Goal: Transaction & Acquisition: Purchase product/service

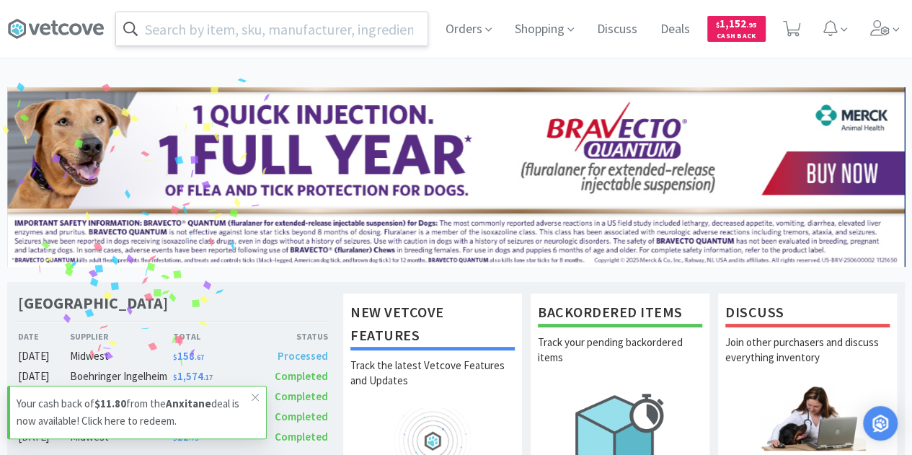
click at [226, 30] on input "text" at bounding box center [271, 28] width 311 height 33
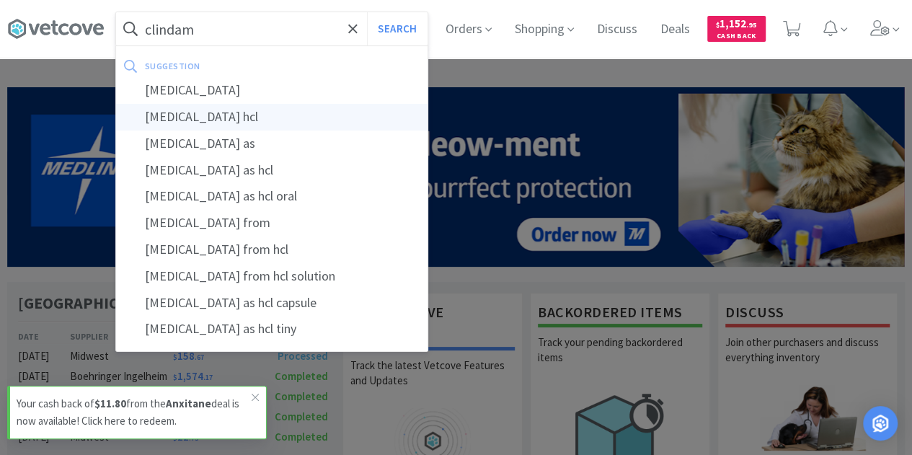
click at [245, 118] on div "[MEDICAL_DATA] hcl" at bounding box center [271, 117] width 311 height 27
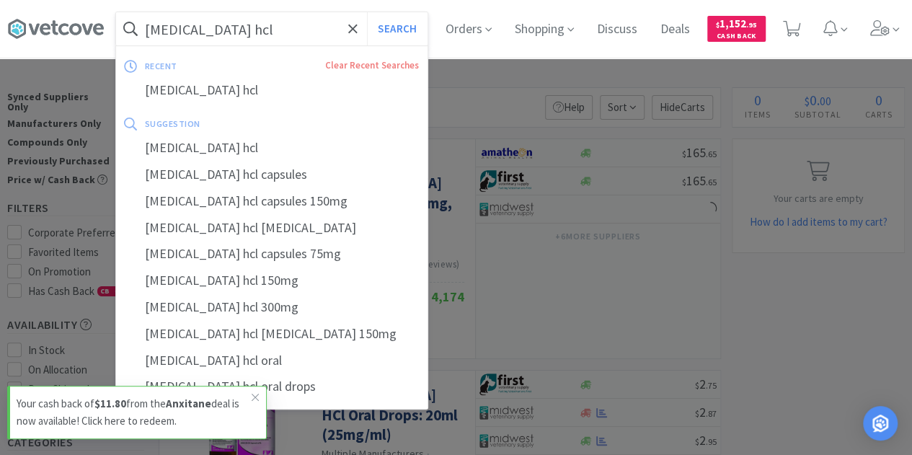
click at [270, 31] on input "[MEDICAL_DATA] hcl" at bounding box center [271, 28] width 311 height 33
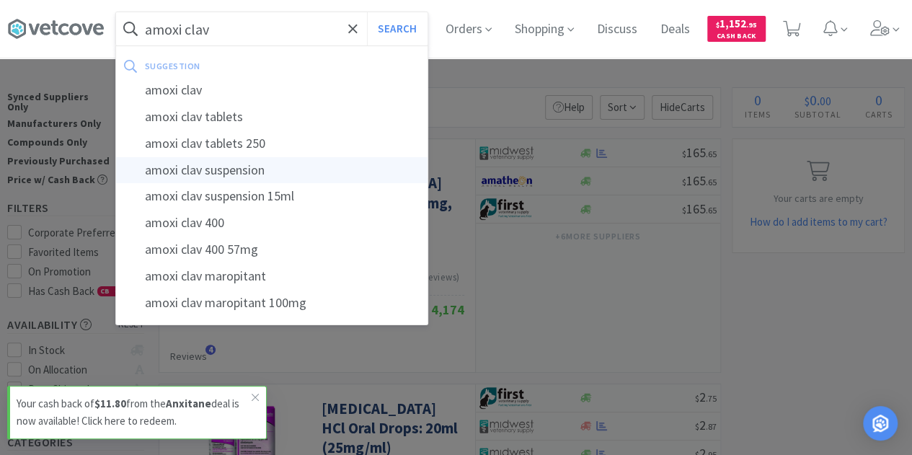
click at [275, 164] on div "amoxi clav suspension" at bounding box center [271, 170] width 311 height 27
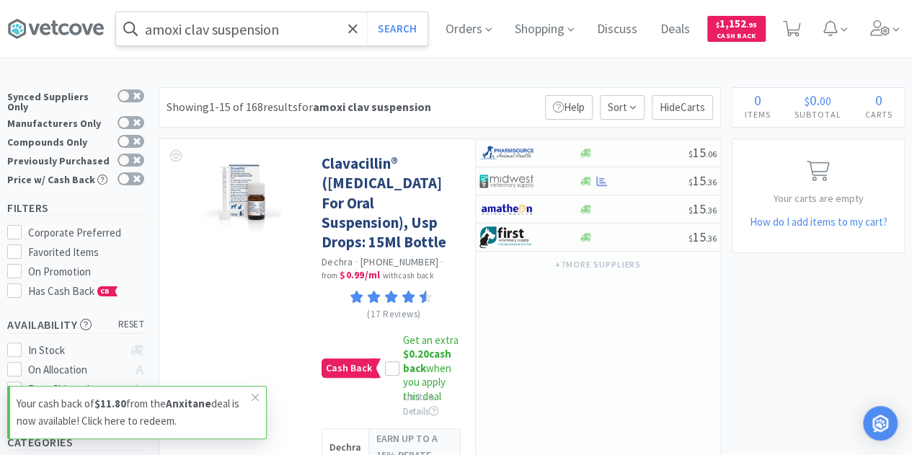
click at [297, 32] on input "amoxi clav suspension" at bounding box center [271, 28] width 311 height 33
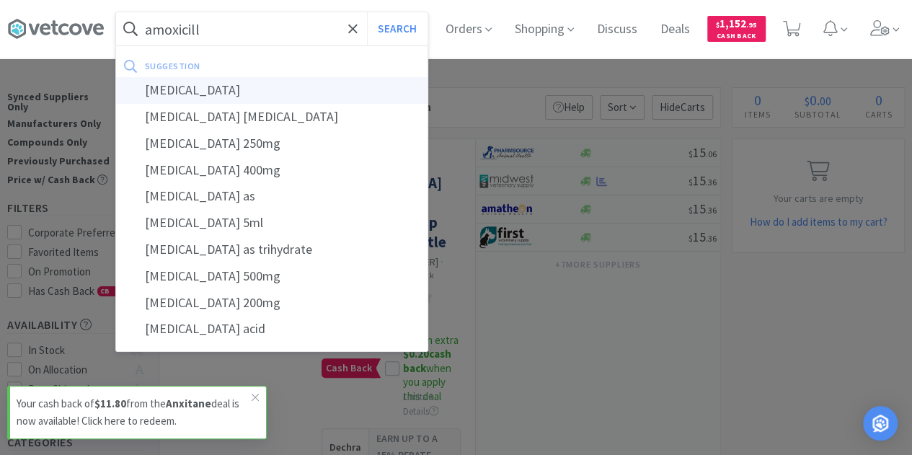
click at [291, 80] on div "[MEDICAL_DATA]" at bounding box center [271, 90] width 311 height 27
type input "[MEDICAL_DATA]"
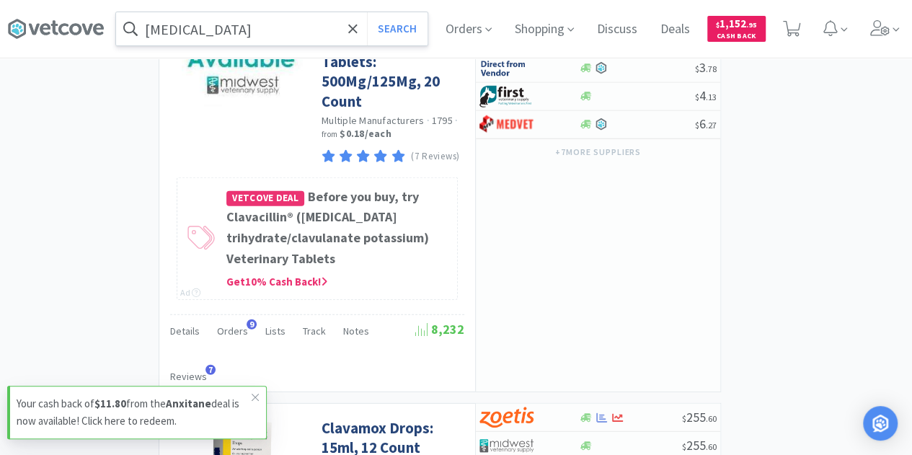
scroll to position [1874, 0]
